Goal: Transaction & Acquisition: Purchase product/service

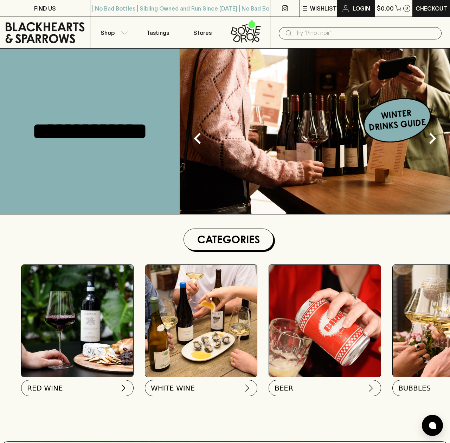
click at [358, 8] on p "Login" at bounding box center [362, 8] width 18 height 8
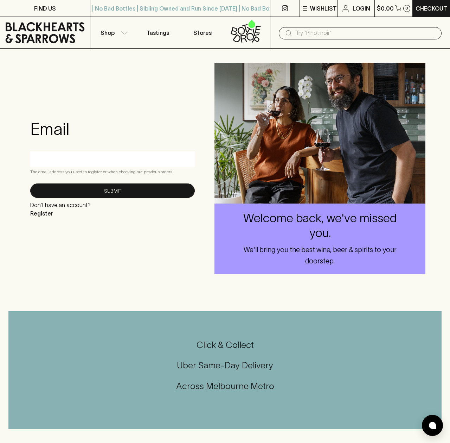
click at [72, 159] on input "text" at bounding box center [113, 158] width 154 height 11
type input "[EMAIL_ADDRESS][DOMAIN_NAME]"
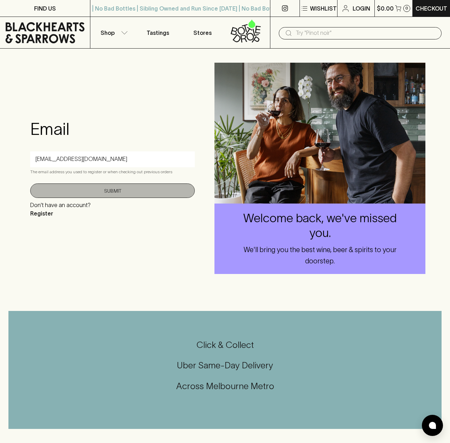
click at [107, 191] on button "Submit" at bounding box center [112, 190] width 165 height 14
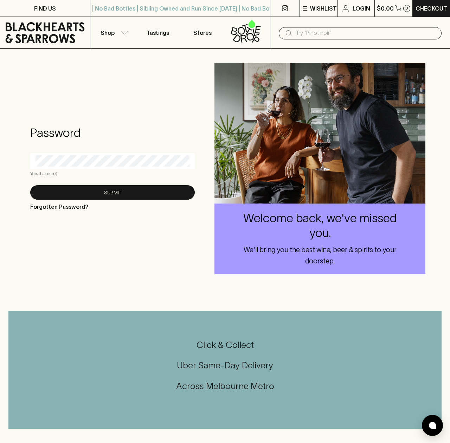
click at [85, 167] on div at bounding box center [112, 161] width 165 height 16
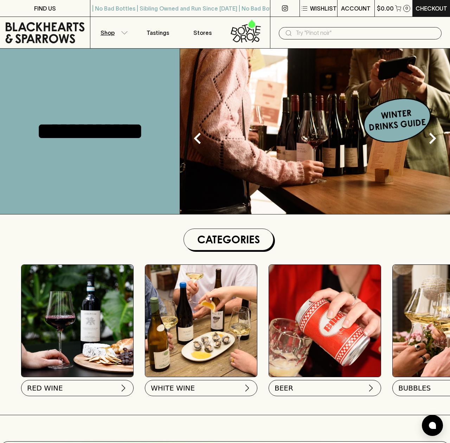
click at [118, 31] on button "Shop" at bounding box center [112, 32] width 45 height 31
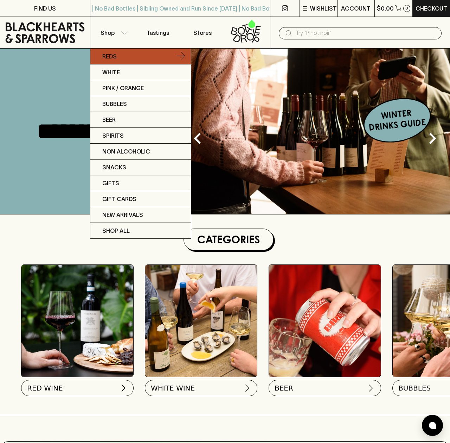
click at [116, 55] on p "Reds" at bounding box center [109, 56] width 14 height 8
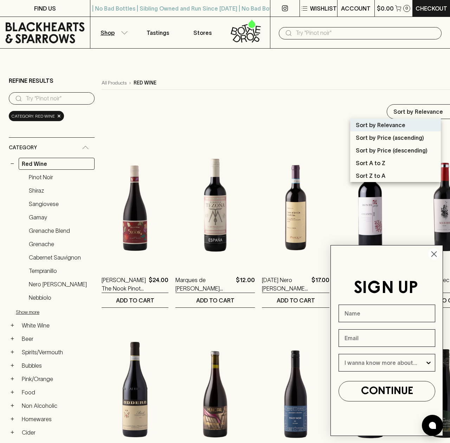
click at [435, 252] on circle "Close dialog" at bounding box center [435, 254] width 12 height 12
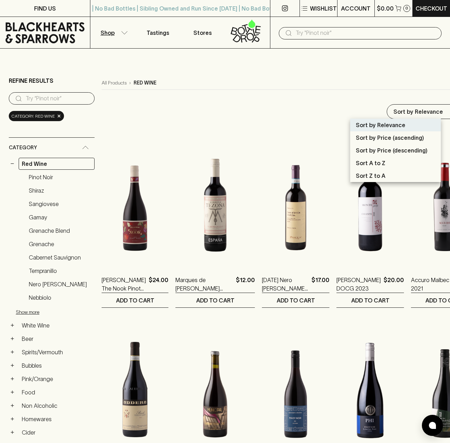
click at [41, 177] on div at bounding box center [225, 221] width 450 height 443
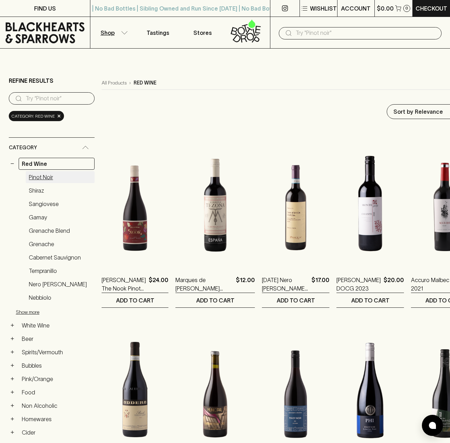
click at [48, 175] on link "Pinot Noir" at bounding box center [60, 177] width 69 height 12
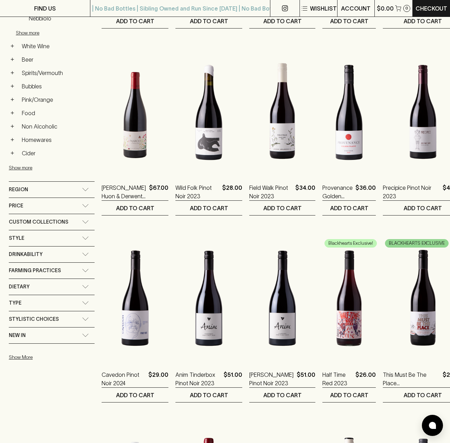
scroll to position [279, 0]
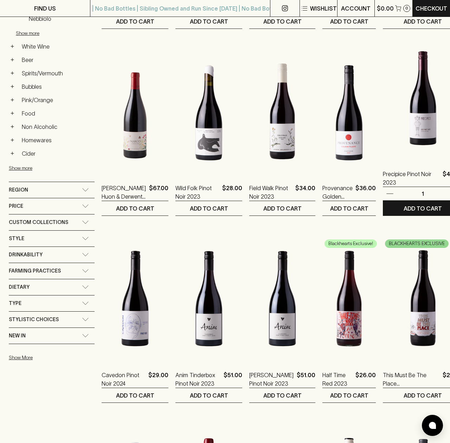
click at [414, 135] on img at bounding box center [423, 97] width 80 height 123
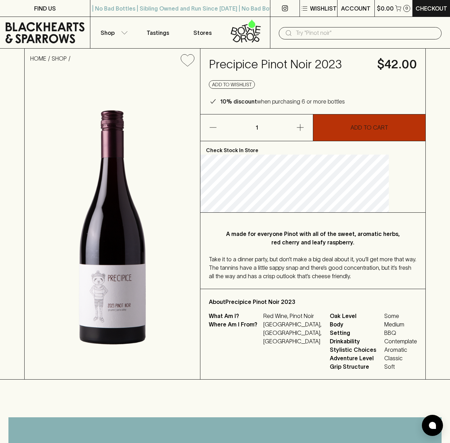
click at [372, 132] on p "ADD TO CART" at bounding box center [370, 127] width 38 height 8
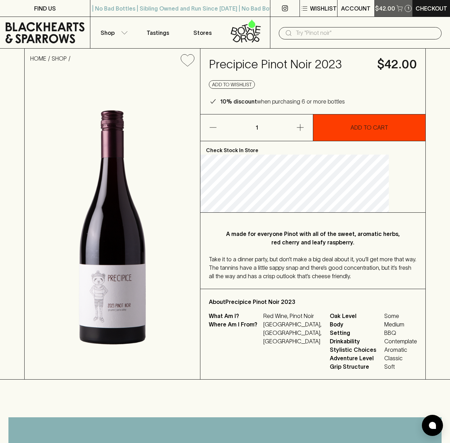
click at [387, 7] on p "$42.00" at bounding box center [385, 8] width 20 height 8
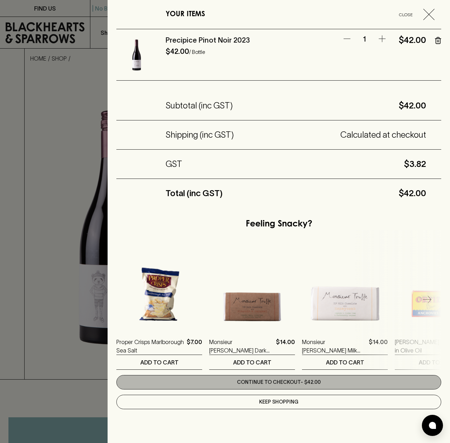
click at [279, 383] on link "Continue to checkout - $42.00" at bounding box center [278, 382] width 325 height 14
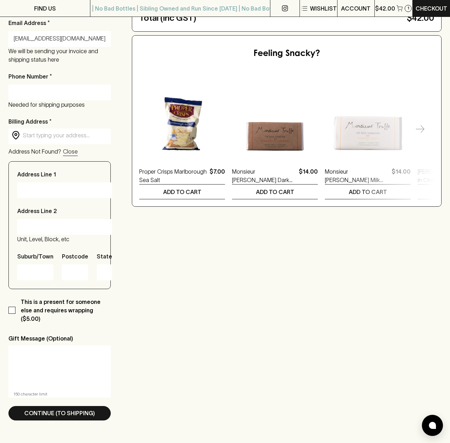
scroll to position [177, 0]
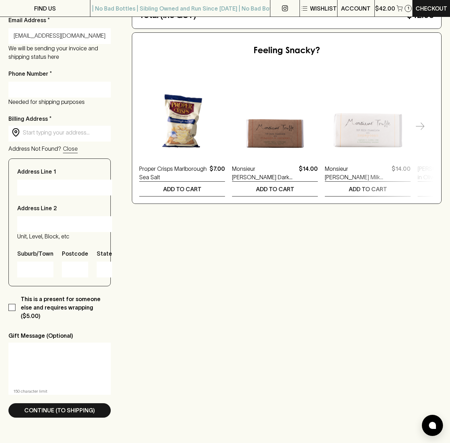
click at [12, 305] on input "This is a present for someone else and requires wrapping ($5.00)" at bounding box center [11, 307] width 7 height 7
checkbox input "true"
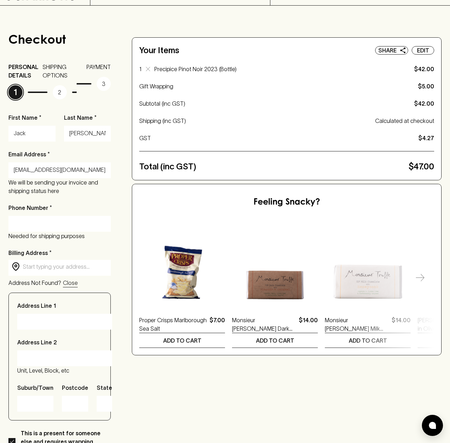
scroll to position [0, 0]
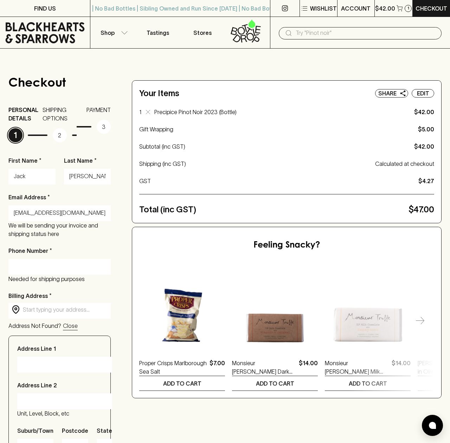
click at [32, 174] on input "Jack" at bounding box center [32, 176] width 37 height 11
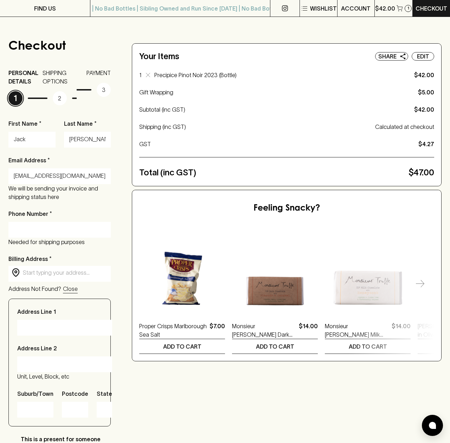
scroll to position [51, 0]
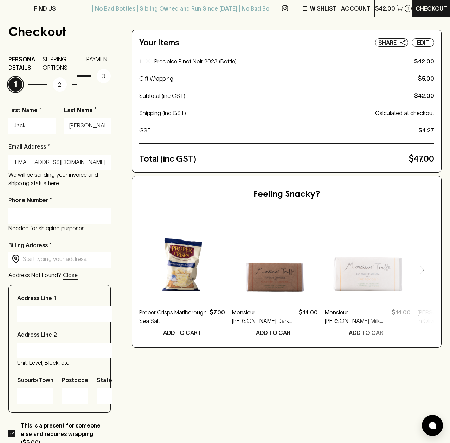
click at [69, 212] on input "Phone Number *" at bounding box center [60, 215] width 92 height 11
paste input "8053239"
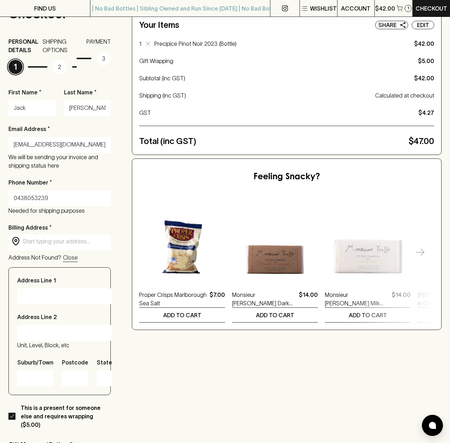
type input "0438053239"
click at [47, 240] on input "text" at bounding box center [65, 241] width 85 height 8
type input "x"
paste input "[STREET_ADDRESS][PERSON_NAME]"
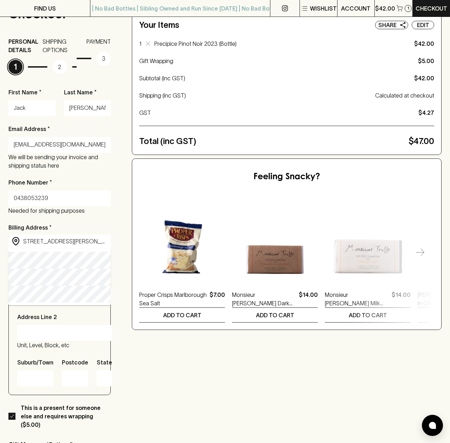
type input "[STREET_ADDRESS][PERSON_NAME]"
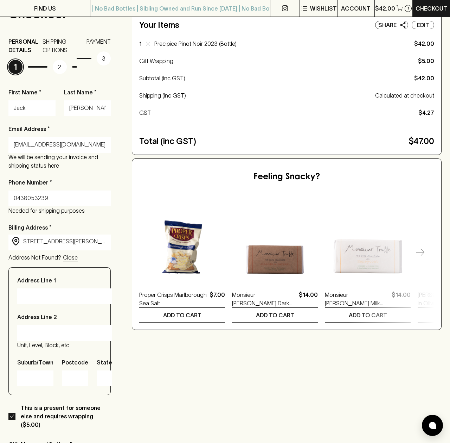
type input "[STREET_ADDRESS]"
type input "Carlton"
type input "3053"
type input "Victoria"
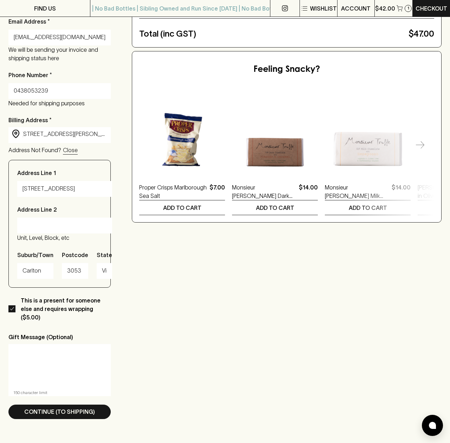
scroll to position [169, 0]
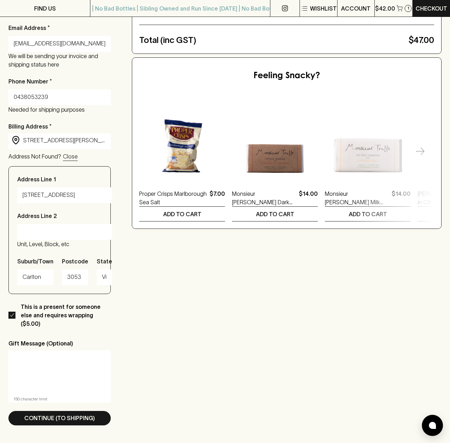
type input "[STREET_ADDRESS][PERSON_NAME]"
click at [30, 356] on textarea at bounding box center [59, 372] width 93 height 32
paste textarea "Dear [PERSON_NAME] OAM"
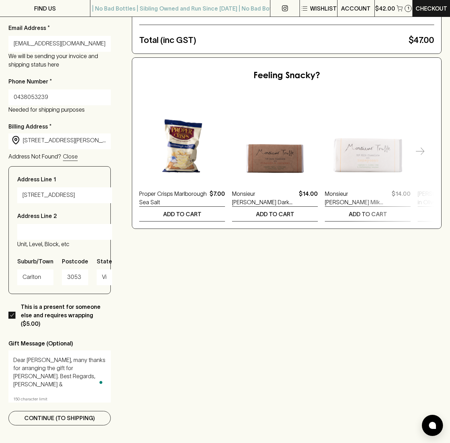
type textarea "Dear [PERSON_NAME], many thanks for arranging the gift for [PERSON_NAME]. Best …"
click at [53, 413] on p "Continue (To Shipping)" at bounding box center [59, 417] width 71 height 8
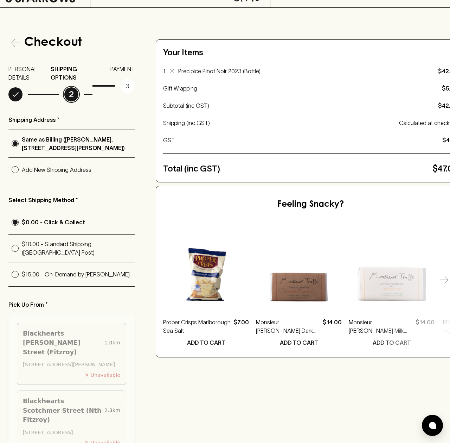
scroll to position [42, 0]
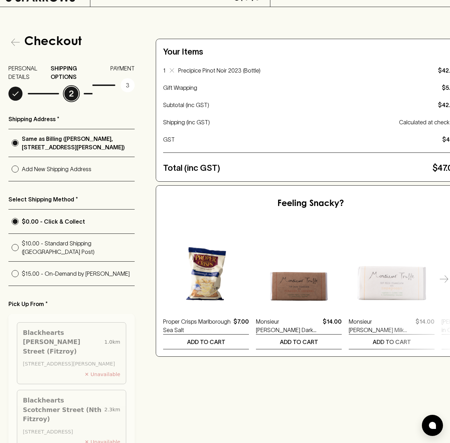
click at [14, 176] on input "Add New Shipping Address" at bounding box center [14, 168] width 13 height 13
radio input "true"
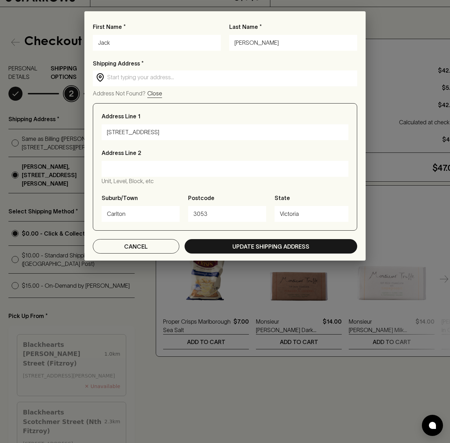
drag, startPoint x: 146, startPoint y: 43, endPoint x: 76, endPoint y: 33, distance: 70.4
click at [76, 33] on div "First Name * [PERSON_NAME] Last Name * [PERSON_NAME] Shipping Address * ​ ​ Add…" at bounding box center [225, 221] width 450 height 443
paste input "Dear [PERSON_NAME] OAM"
drag, startPoint x: 126, startPoint y: 42, endPoint x: 206, endPoint y: 44, distance: 79.5
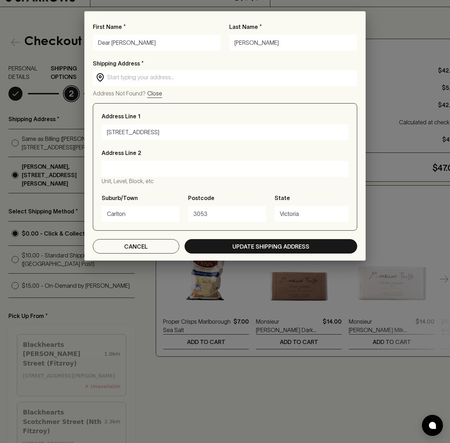
type input "Dear [PERSON_NAME]"
click at [261, 41] on input "[PERSON_NAME]" at bounding box center [294, 42] width 118 height 11
paste input "[PERSON_NAME] OAM"
type input "[PERSON_NAME]"
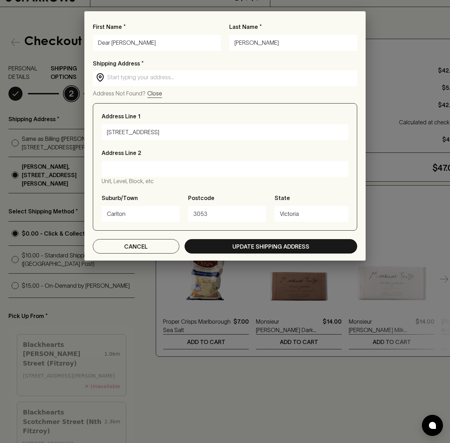
drag, startPoint x: 112, startPoint y: 43, endPoint x: 33, endPoint y: 40, distance: 78.2
click at [33, 40] on div "First Name * Dear [PERSON_NAME] Last Name * [PERSON_NAME] Shipping Address * ​ …" at bounding box center [225, 221] width 450 height 443
type input "Swan"
click at [158, 79] on input "text" at bounding box center [230, 77] width 247 height 8
paste input "[STREET_ADDRESS]"
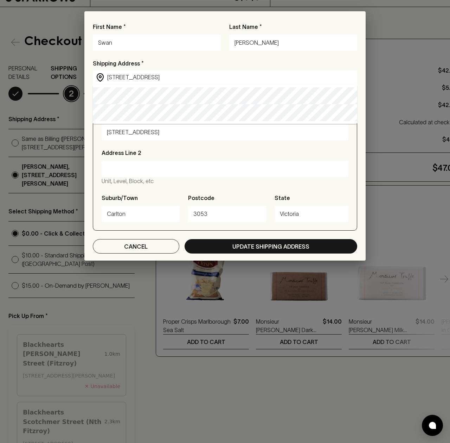
type input "[STREET_ADDRESS]"
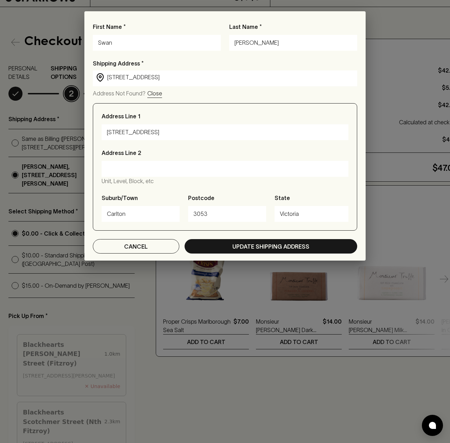
type input "[STREET_ADDRESS]"
type input "Fitzroy"
type input "3065"
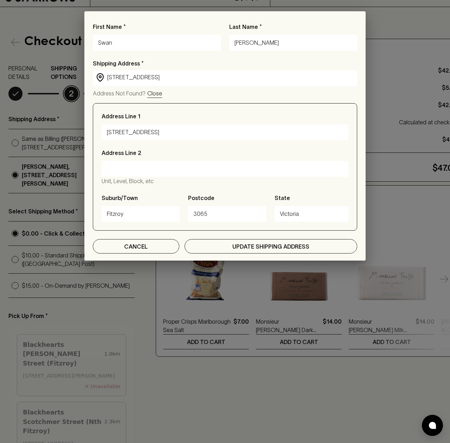
type input "[STREET_ADDRESS]"
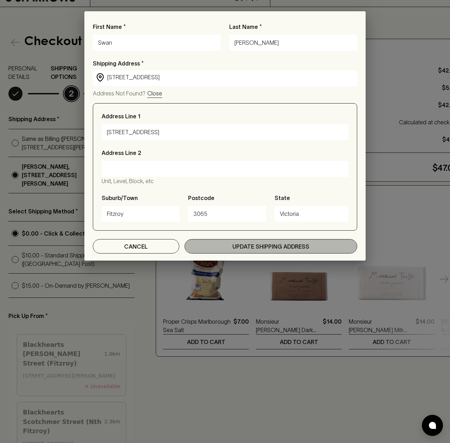
click at [284, 246] on p "Update Shipping Address" at bounding box center [271, 246] width 77 height 8
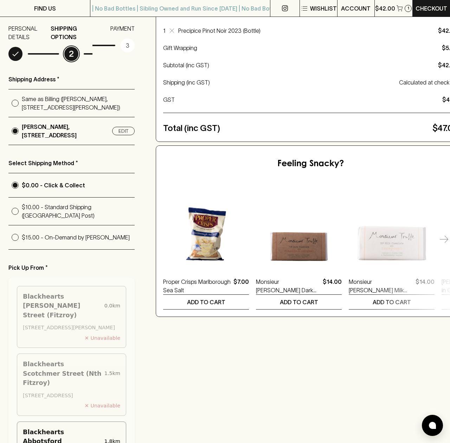
scroll to position [82, 0]
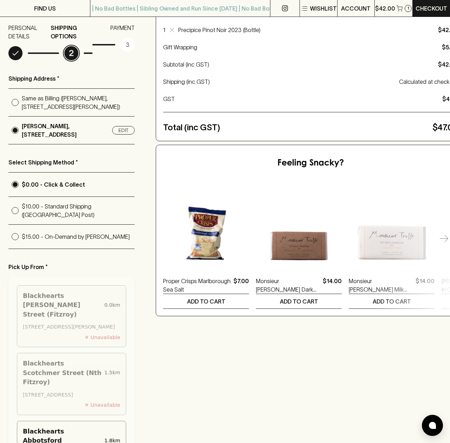
click at [43, 219] on p "$10.00 - Standard Shipping ([GEOGRAPHIC_DATA] Post)" at bounding box center [78, 210] width 113 height 17
click at [22, 217] on input "$10.00 - Standard Shipping ([GEOGRAPHIC_DATA] Post)" at bounding box center [14, 210] width 13 height 13
radio input "true"
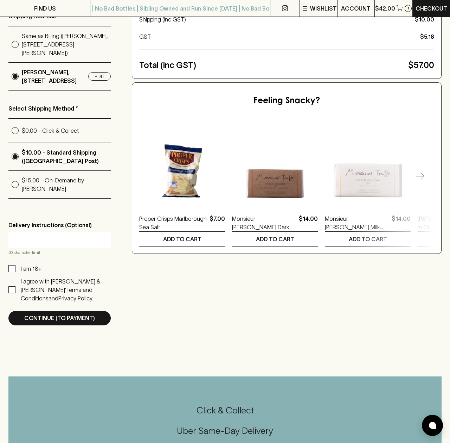
scroll to position [158, 0]
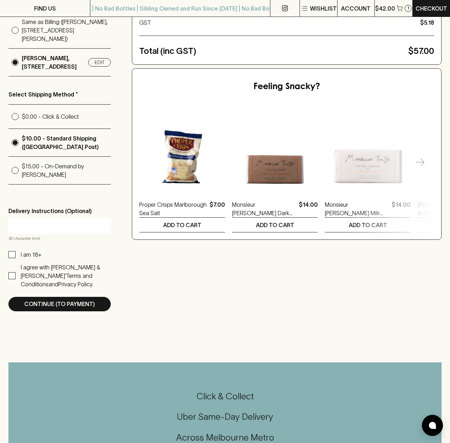
drag, startPoint x: 12, startPoint y: 257, endPoint x: 10, endPoint y: 272, distance: 14.5
click at [12, 257] on input "I am 18+" at bounding box center [11, 254] width 7 height 7
checkbox input "true"
click at [13, 279] on input "I agree with [PERSON_NAME] & [PERSON_NAME]’ Terms and Conditions and Privacy Po…" at bounding box center [11, 275] width 7 height 7
checkbox input "true"
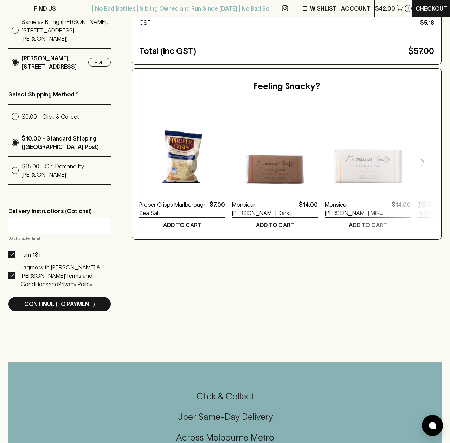
click at [48, 226] on input "text" at bounding box center [60, 225] width 92 height 11
paste input "Dear [PERSON_NAME] OAM"
drag, startPoint x: 28, startPoint y: 230, endPoint x: 0, endPoint y: 226, distance: 28.6
click at [0, 226] on div "Checkout PERSONAL DETAILS SHIPPING OPTIONS 2 PAYMENT 3 Shipping Address * Same …" at bounding box center [225, 114] width 450 height 449
click at [84, 230] on input "[PERSON_NAME] OAM" at bounding box center [60, 225] width 92 height 11
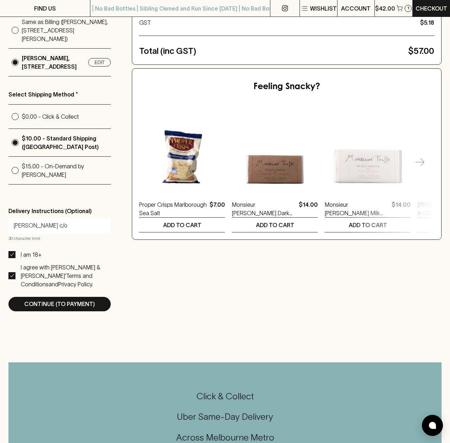
paste input "Cricket Kit"
click at [94, 231] on input "[PERSON_NAME] c/o Cricket Kit," at bounding box center [60, 225] width 92 height 11
paste input "text"
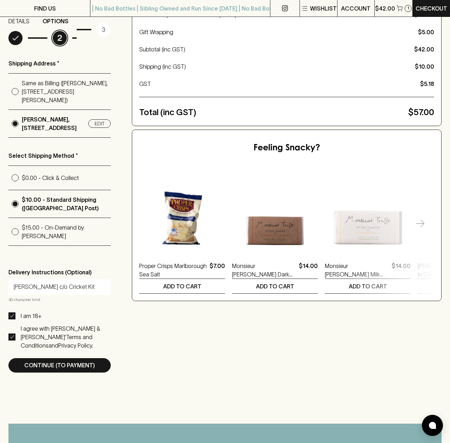
scroll to position [101, 0]
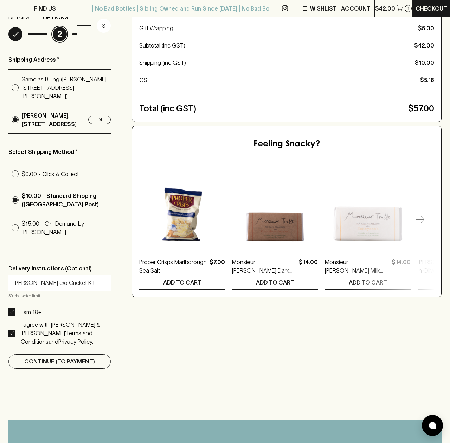
type input "[PERSON_NAME] c/o Cricket Kit"
click at [61, 365] on p "Continue (To Payment)" at bounding box center [59, 361] width 71 height 8
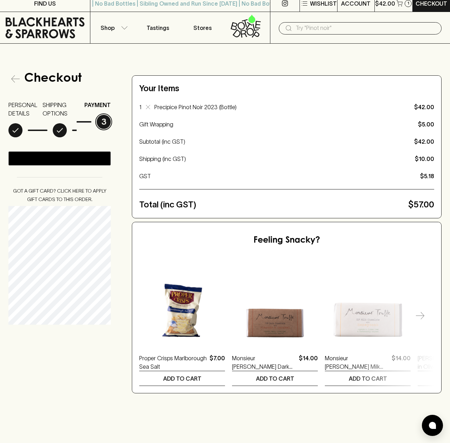
scroll to position [26, 0]
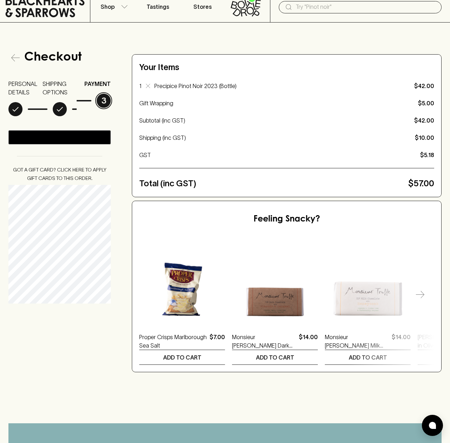
click at [123, 315] on div "Checkout PERSONAL DETAILS SHIPPING OPTIONS PAYMENT 3 @import url(//[DOMAIN_NAME…" at bounding box center [224, 211] width 433 height 321
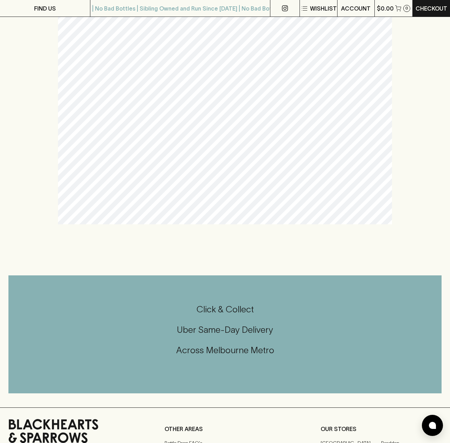
scroll to position [0, 0]
